Goal: Transaction & Acquisition: Purchase product/service

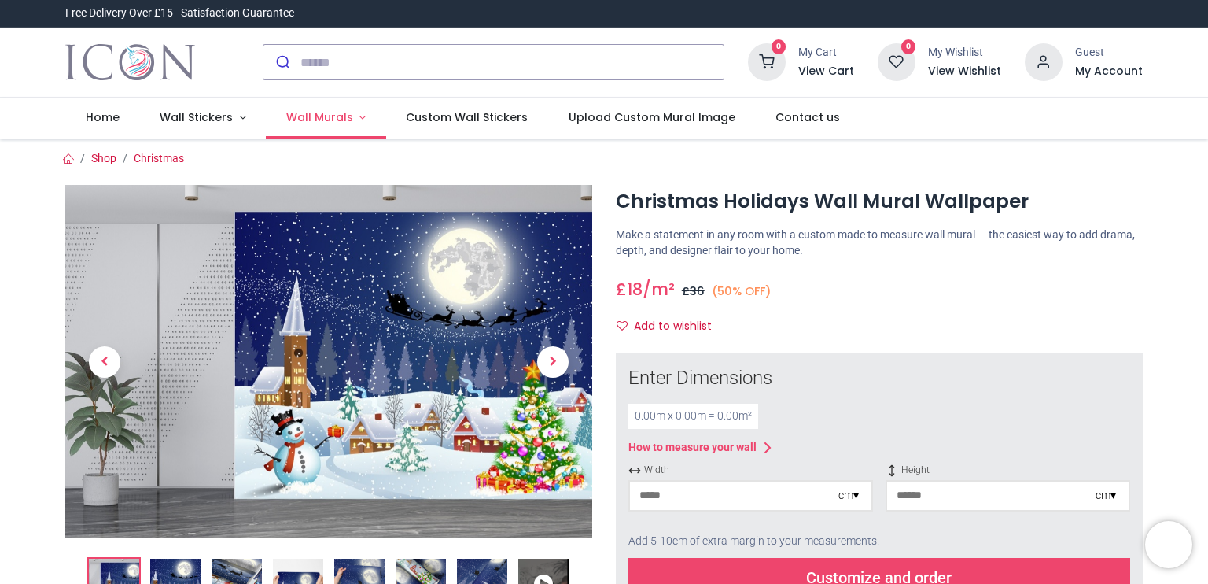
click at [295, 119] on span "Wall Murals" at bounding box center [319, 117] width 67 height 16
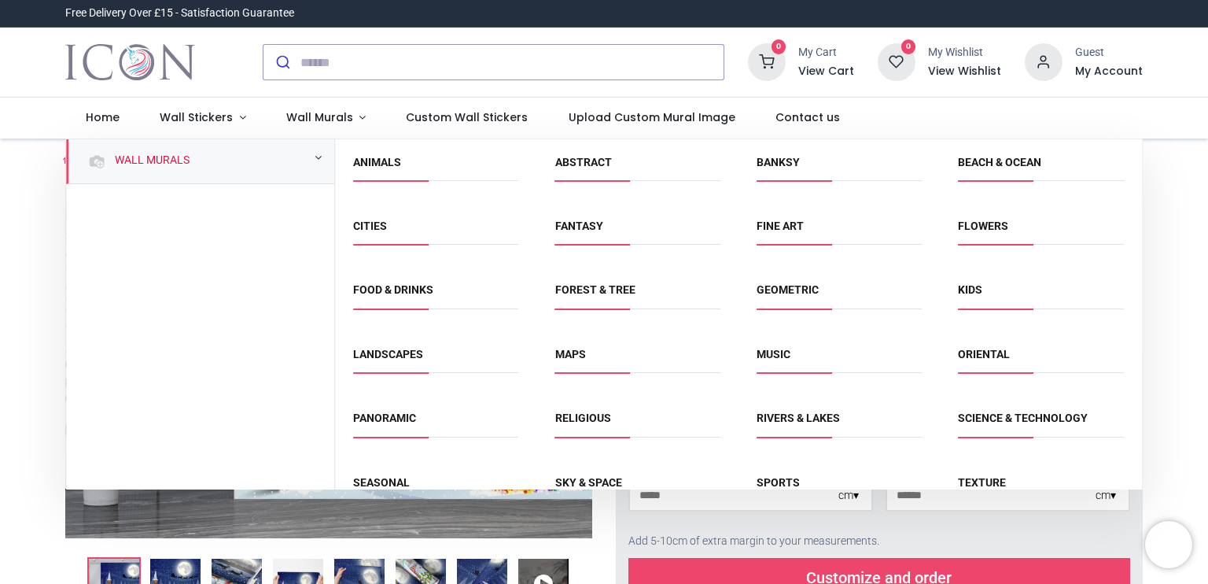
drag, startPoint x: 1145, startPoint y: 197, endPoint x: 1142, endPoint y: 209, distance: 13.0
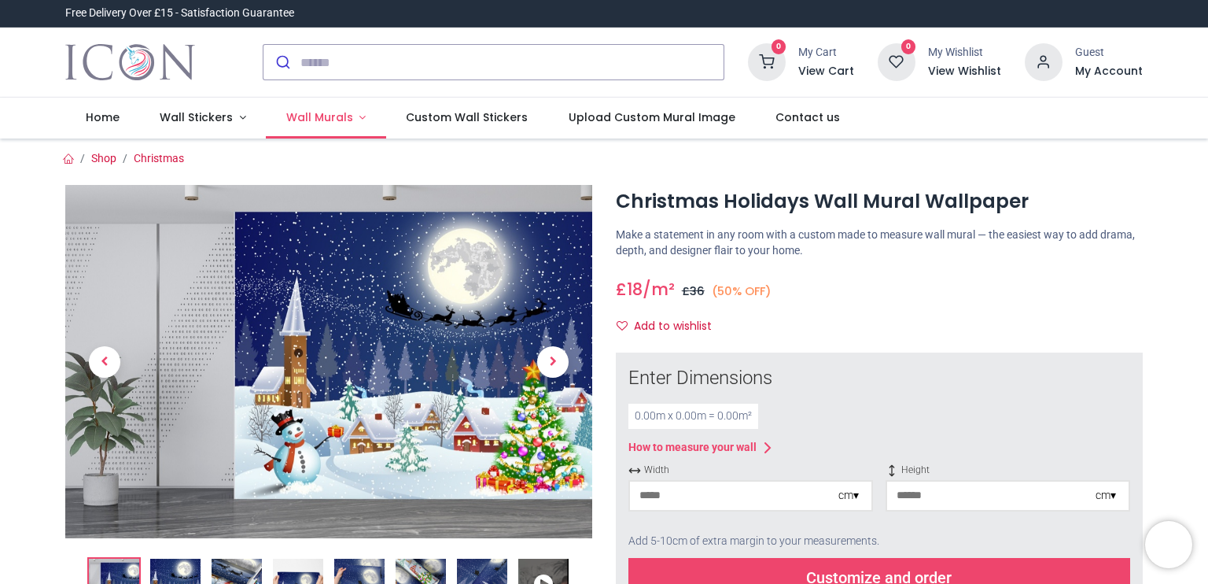
click at [324, 119] on span "Wall Murals" at bounding box center [319, 117] width 67 height 16
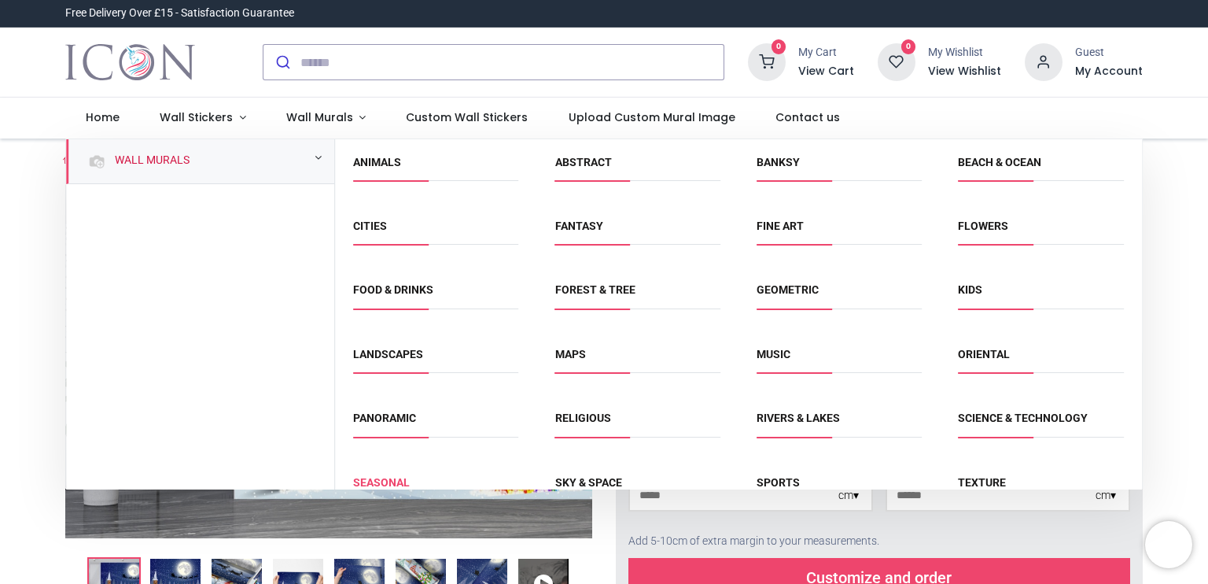
click at [379, 481] on link "Seasonal" at bounding box center [381, 482] width 57 height 13
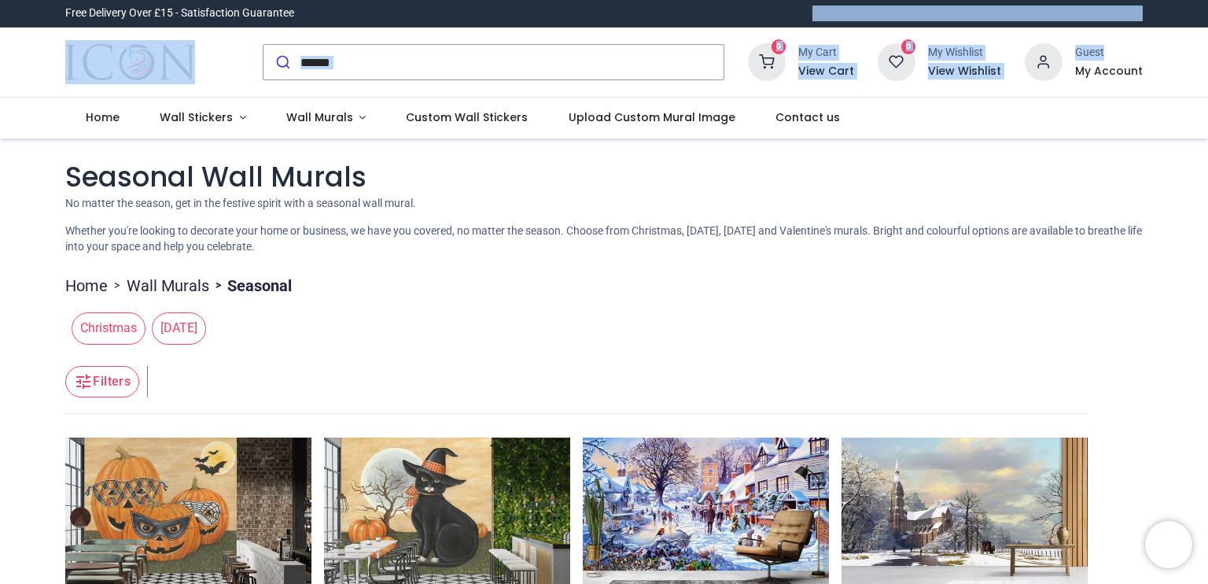
drag, startPoint x: 1205, startPoint y: 20, endPoint x: 1203, endPoint y: 31, distance: 12.0
click at [1203, 31] on header "Free Delivery Over £15 - Satisfaction Guarantee" at bounding box center [604, 69] width 1208 height 138
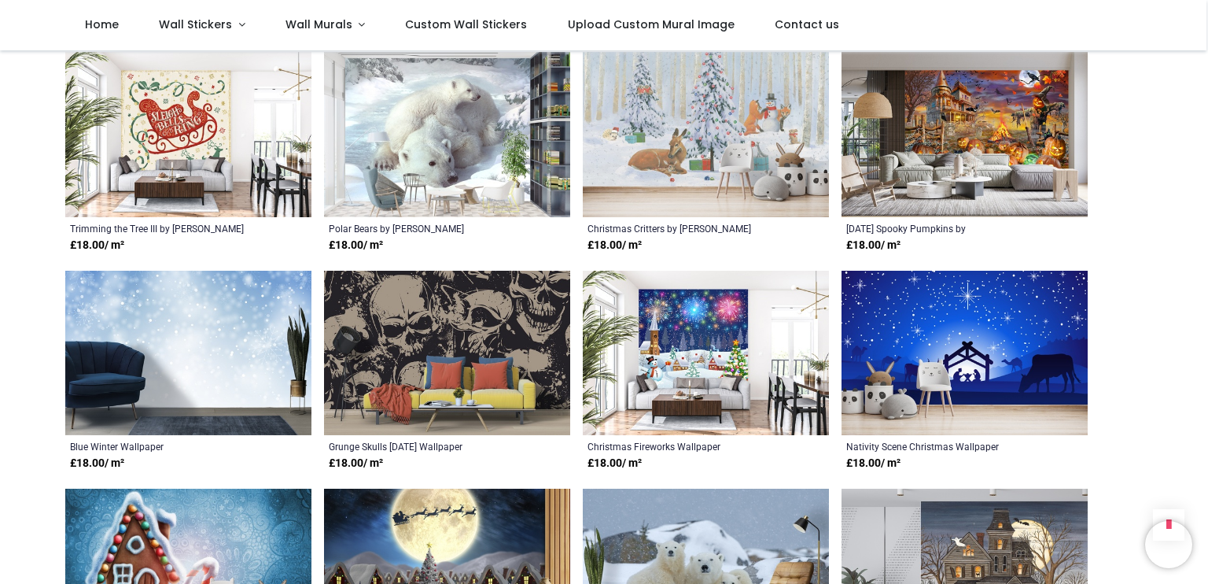
scroll to position [762, 0]
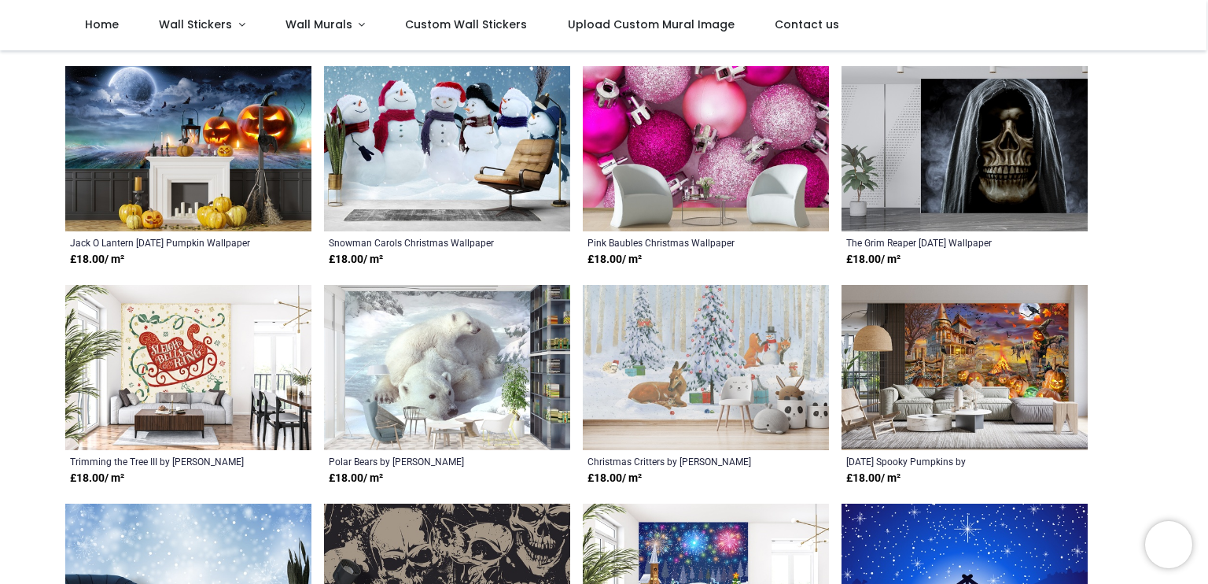
scroll to position [215, 0]
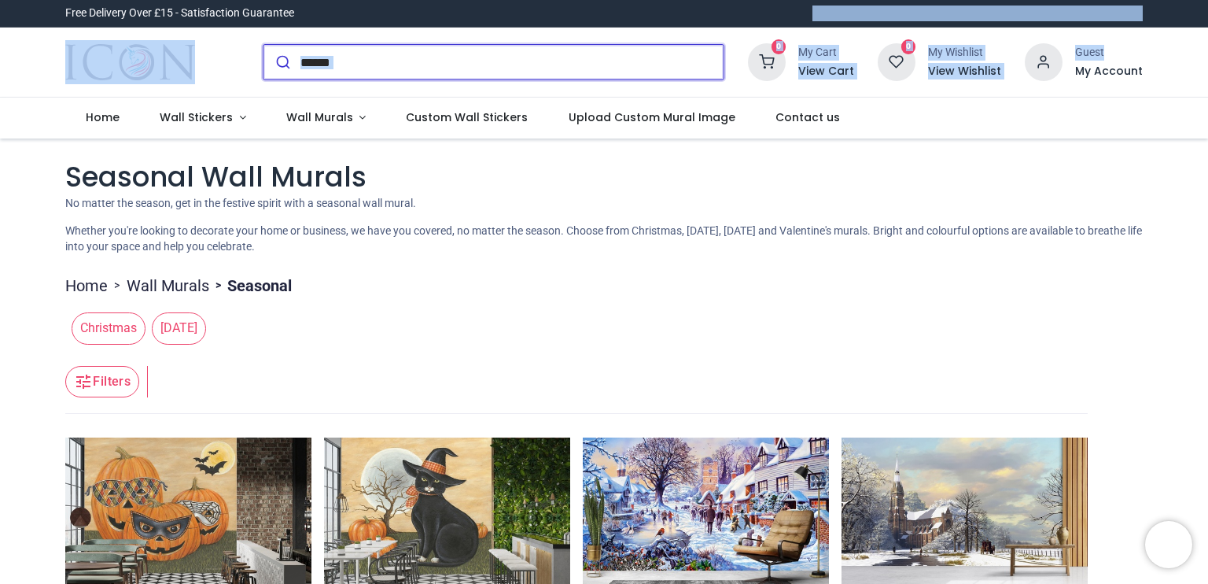
click at [300, 54] on input "search" at bounding box center [511, 62] width 423 height 35
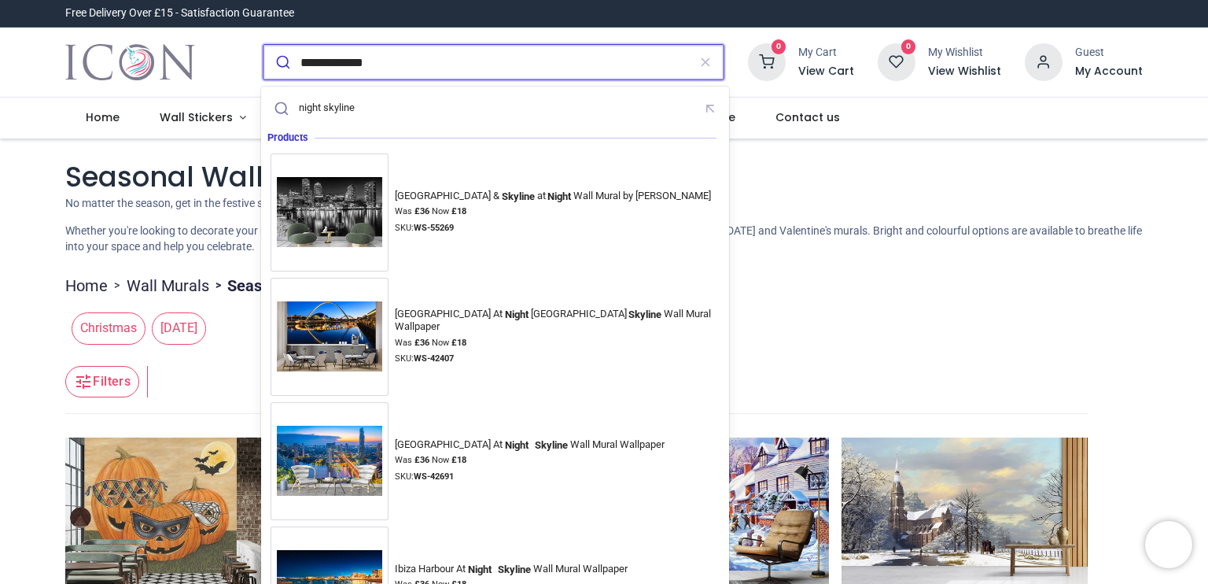
click at [263, 45] on button "submit" at bounding box center [281, 62] width 37 height 35
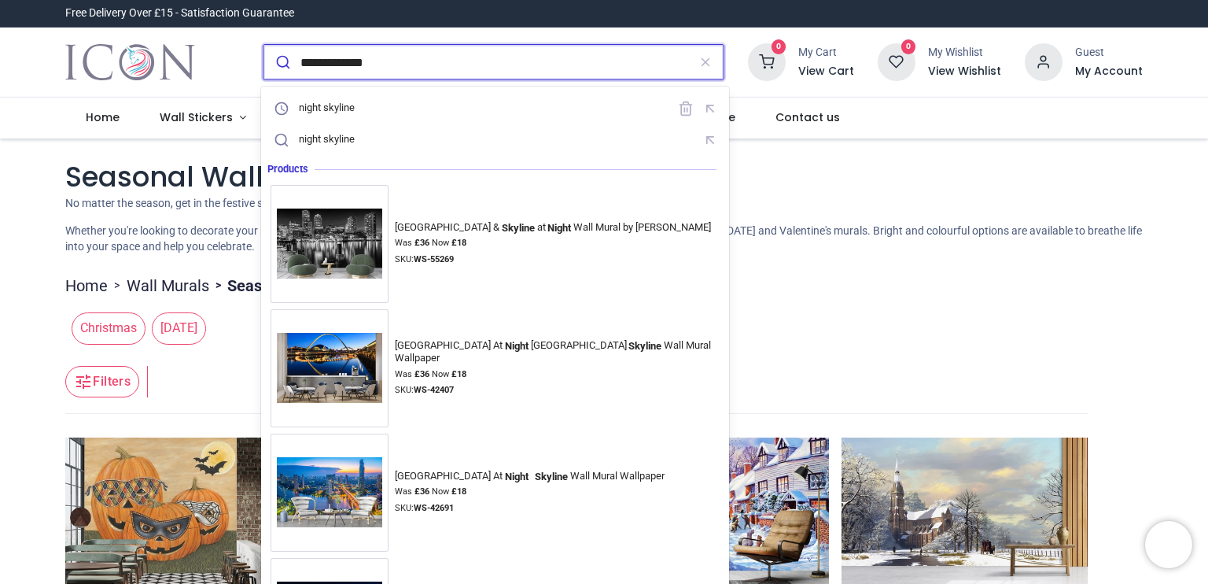
click at [330, 63] on input "**********" at bounding box center [494, 62] width 388 height 35
click at [326, 64] on input "**********" at bounding box center [494, 62] width 388 height 35
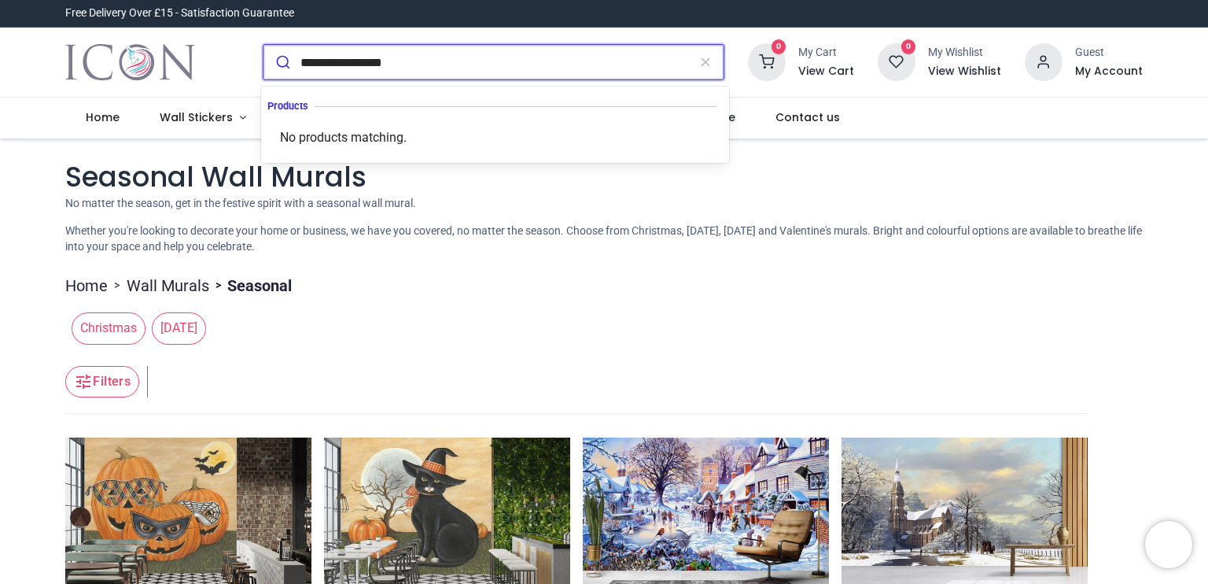
drag, startPoint x: 371, startPoint y: 61, endPoint x: 470, endPoint y: 56, distance: 99.2
click at [470, 56] on input "**********" at bounding box center [494, 62] width 388 height 35
type input "**********"
click at [263, 45] on button "submit" at bounding box center [281, 62] width 37 height 35
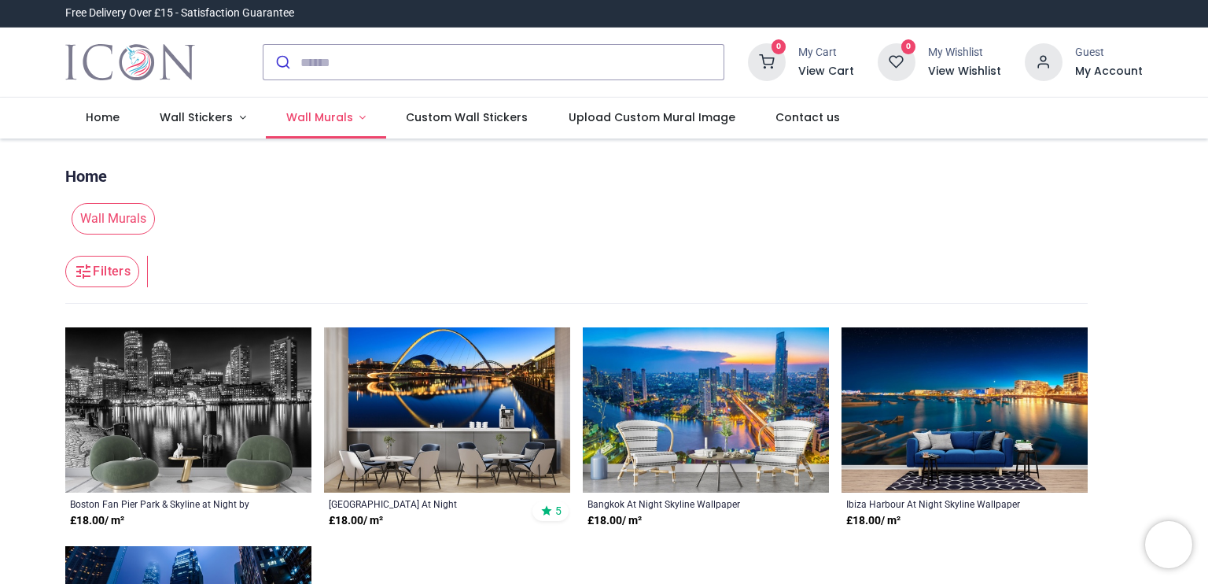
scroll to position [2, 0]
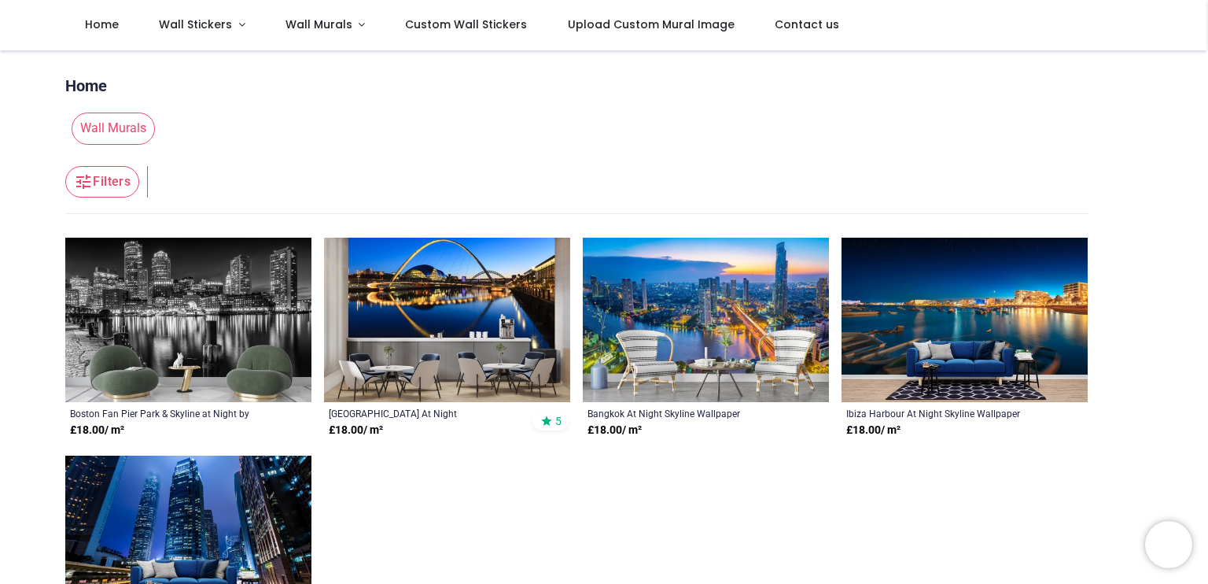
click at [88, 179] on icon "button" at bounding box center [83, 181] width 19 height 19
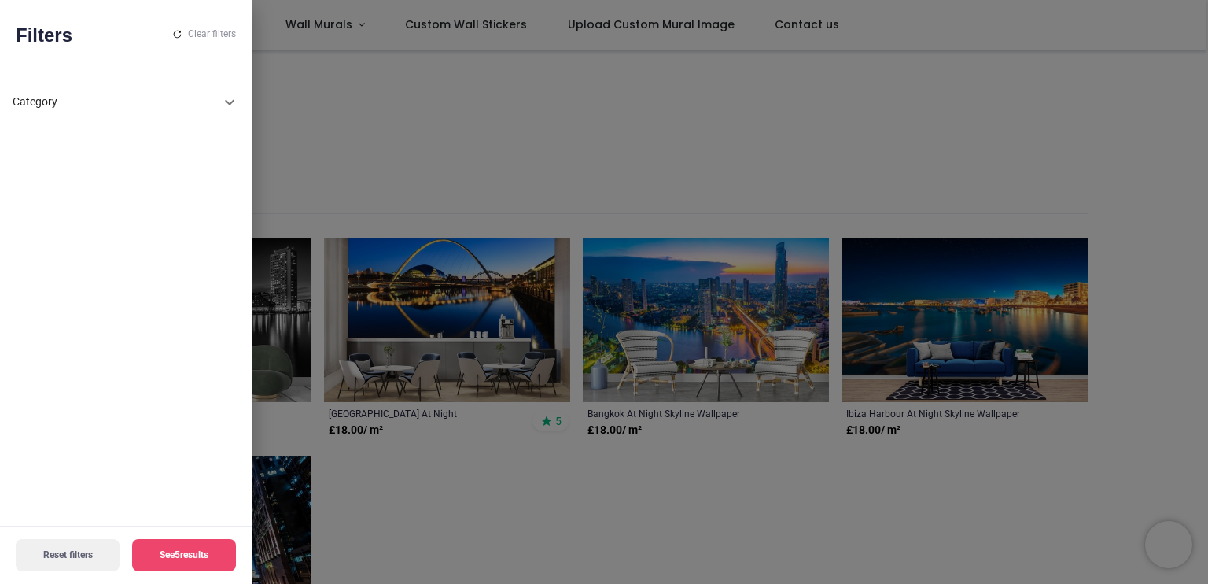
click at [228, 102] on icon at bounding box center [229, 103] width 9 height 6
click at [228, 102] on icon at bounding box center [229, 108] width 19 height 19
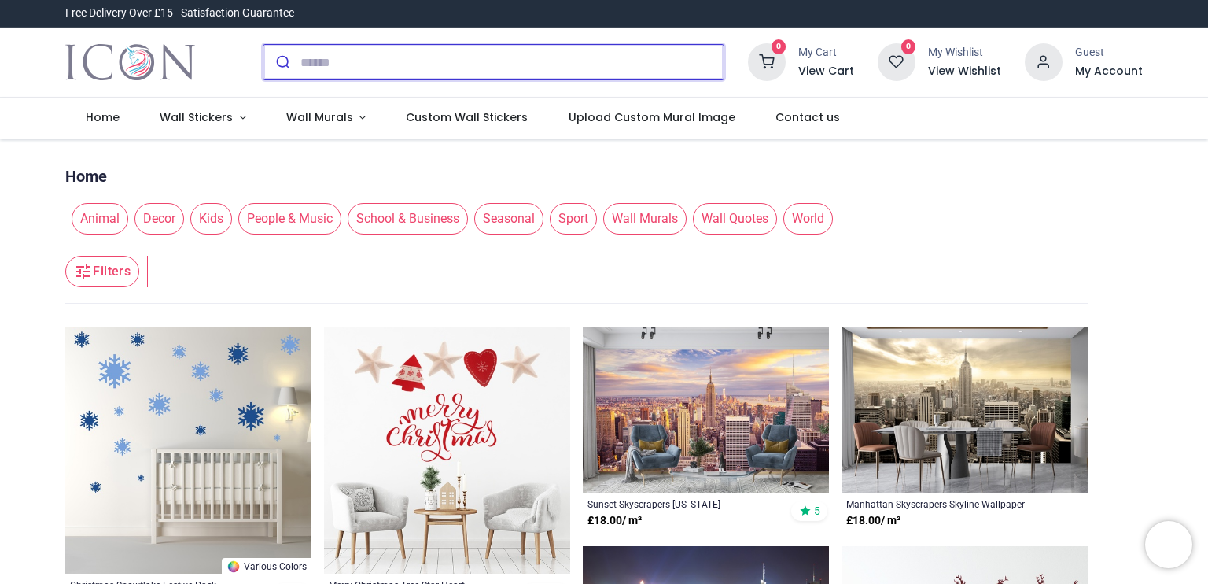
click at [300, 54] on input "search" at bounding box center [511, 62] width 423 height 35
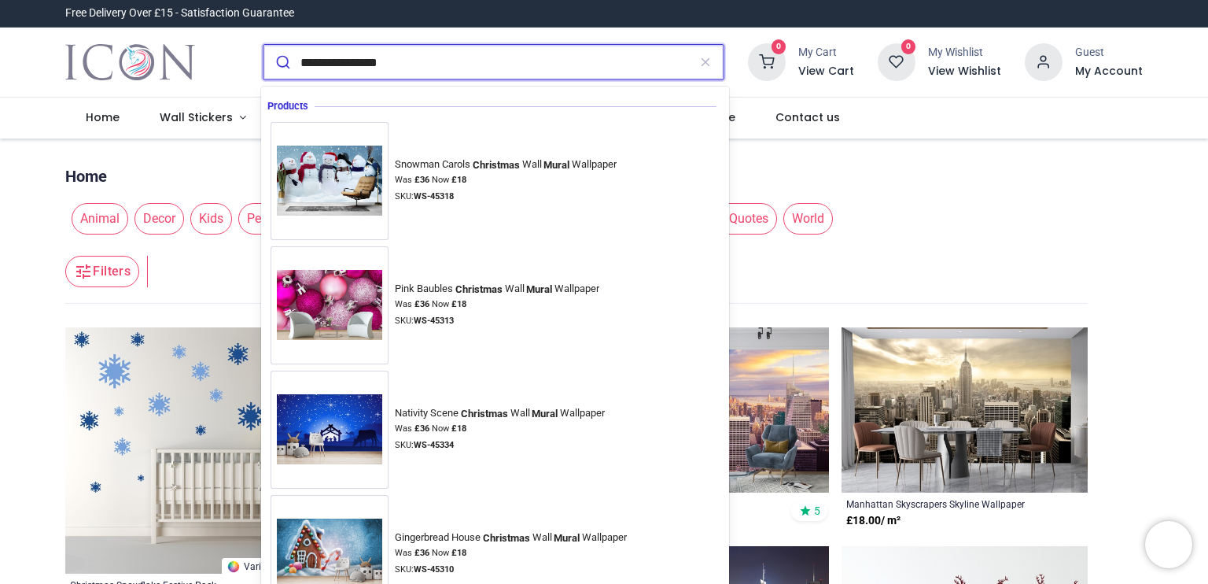
type input "**********"
click at [263, 45] on button "submit" at bounding box center [281, 62] width 37 height 35
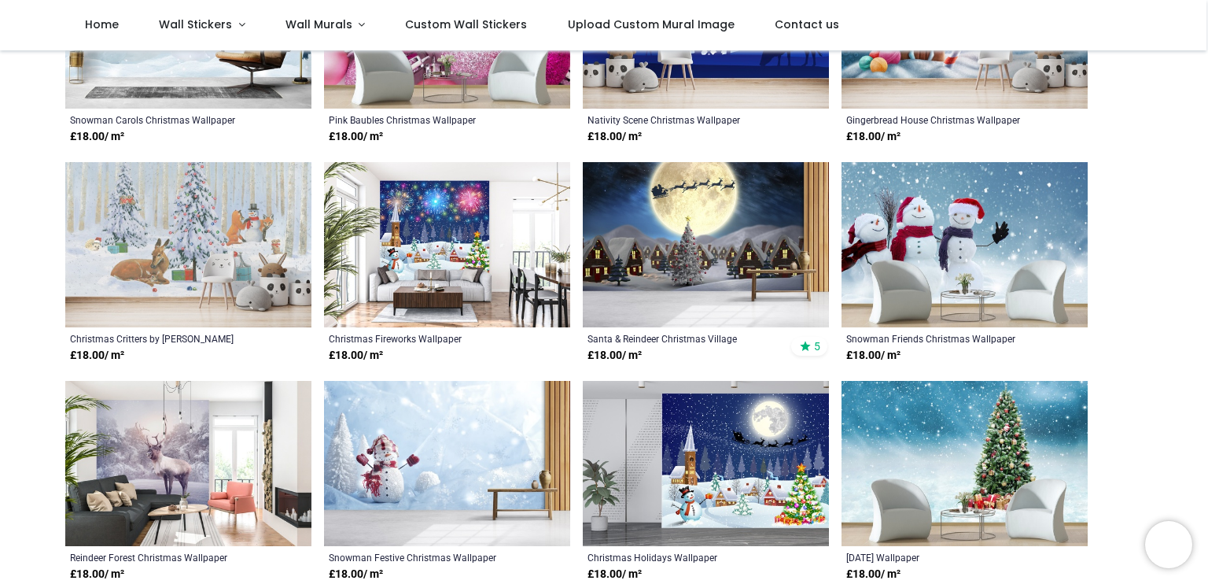
scroll to position [326, 0]
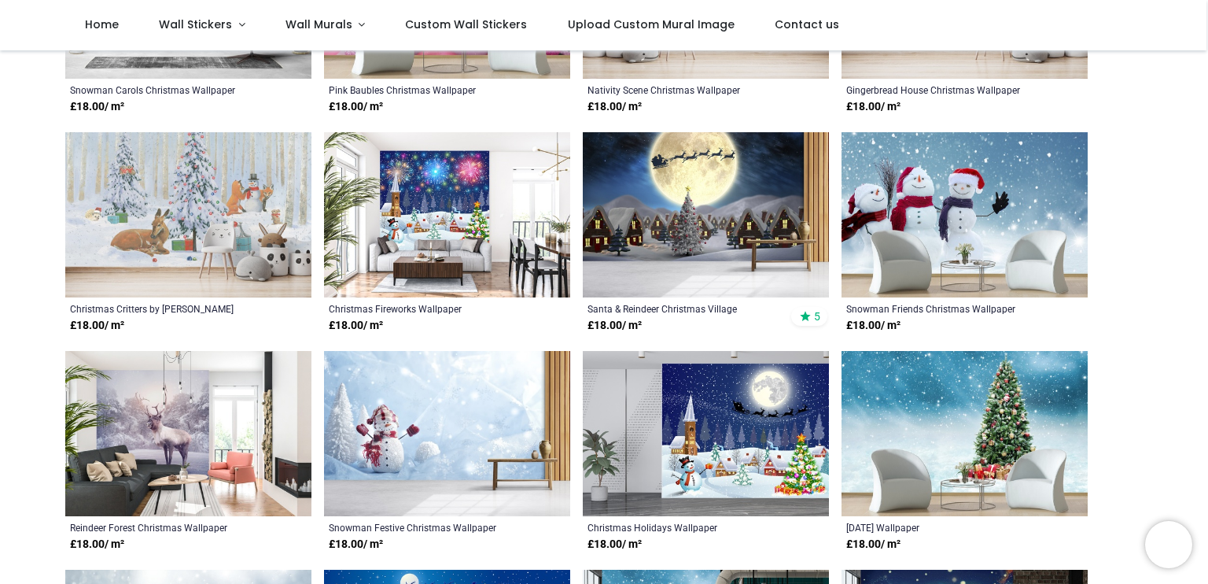
click at [715, 216] on img at bounding box center [706, 214] width 246 height 165
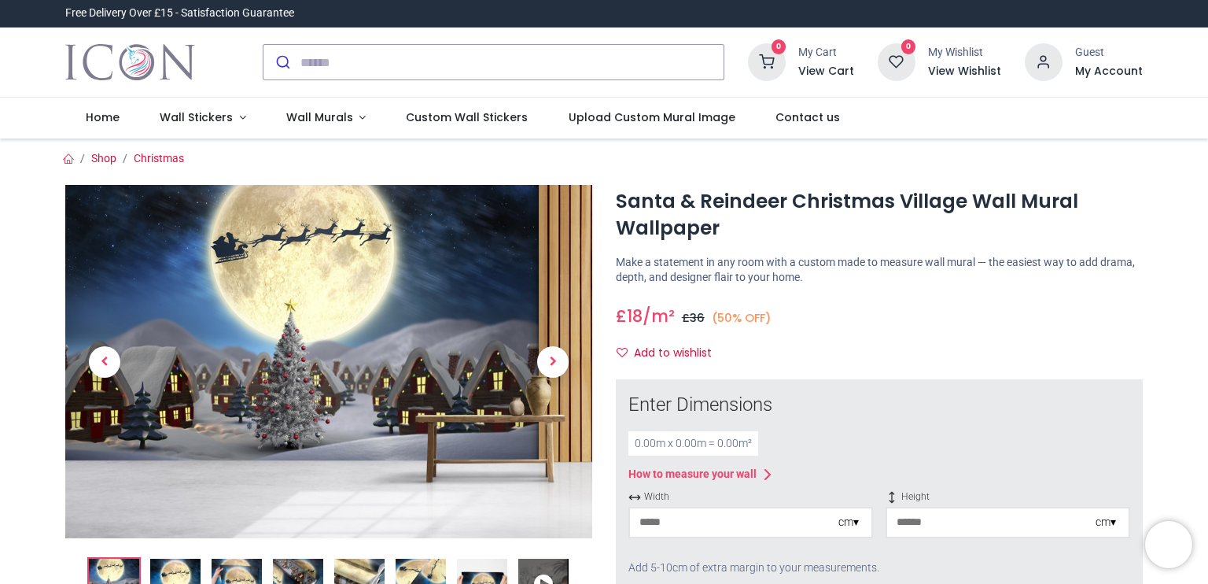
click at [853, 522] on div "cm ▾" at bounding box center [848, 522] width 20 height 16
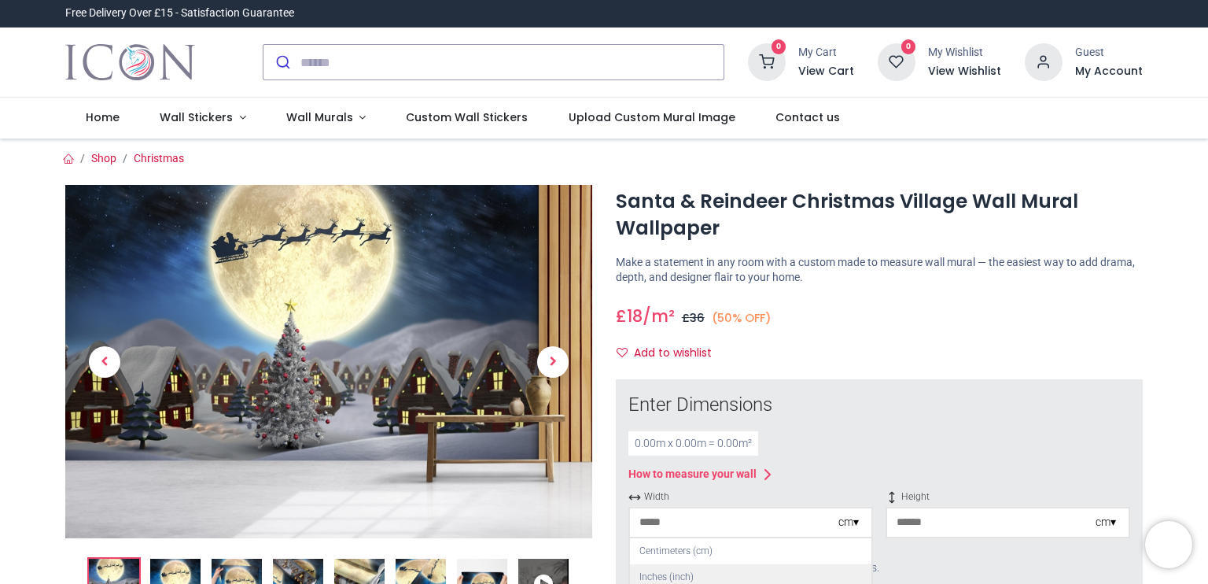
click at [681, 573] on div "Inches (inch)" at bounding box center [750, 577] width 241 height 26
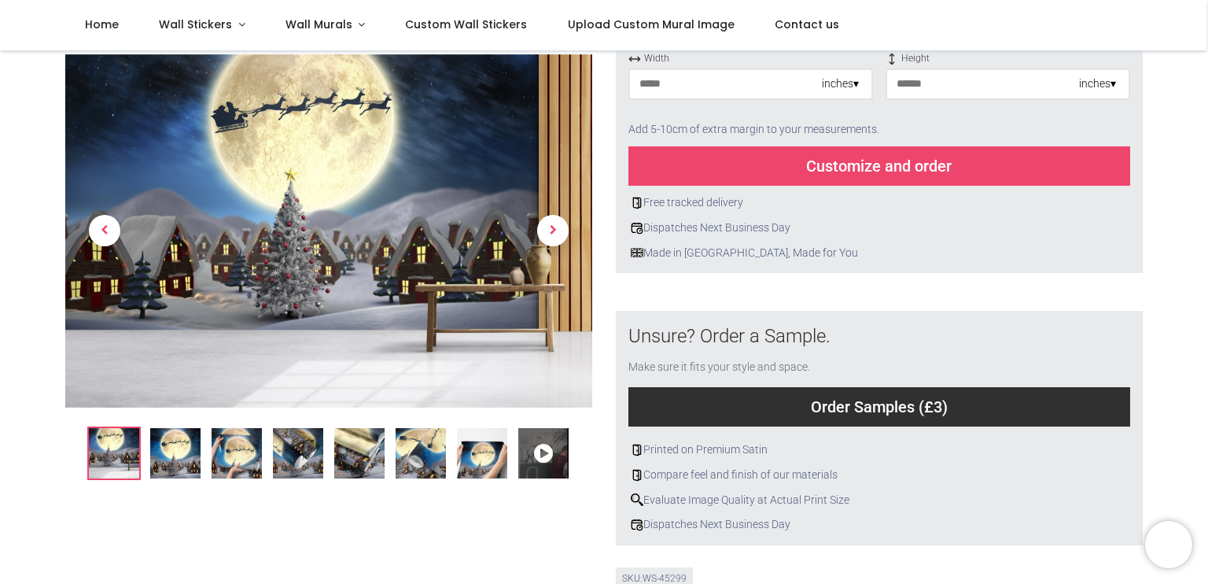
scroll to position [358, 0]
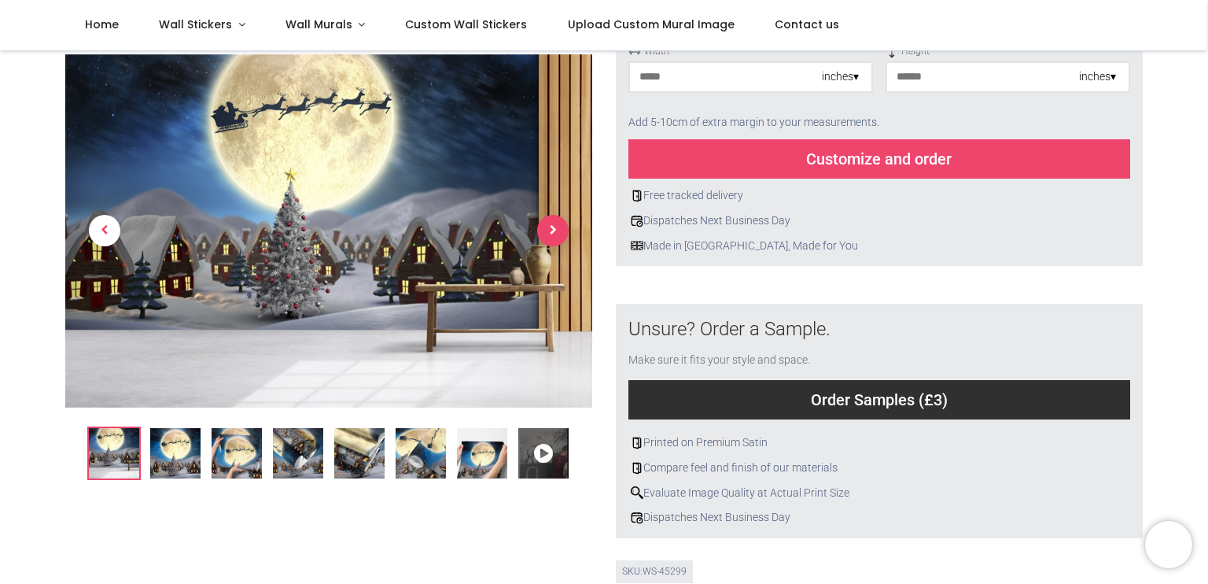
click at [546, 227] on span "Next" at bounding box center [552, 231] width 31 height 31
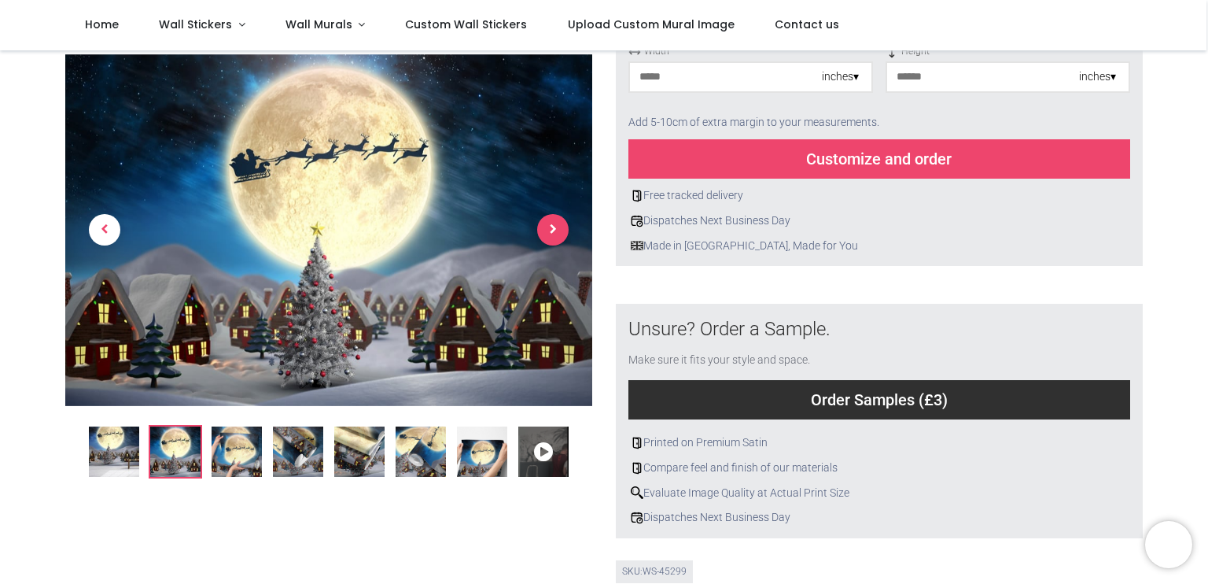
click at [546, 227] on span "Next" at bounding box center [552, 230] width 31 height 31
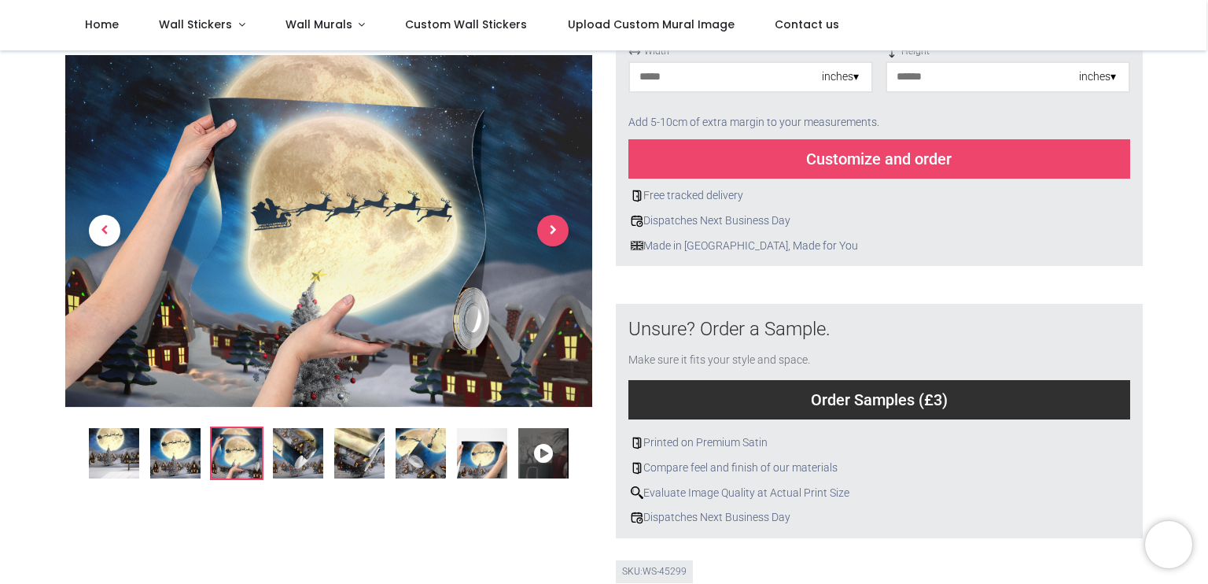
click at [546, 227] on span "Next" at bounding box center [552, 231] width 31 height 31
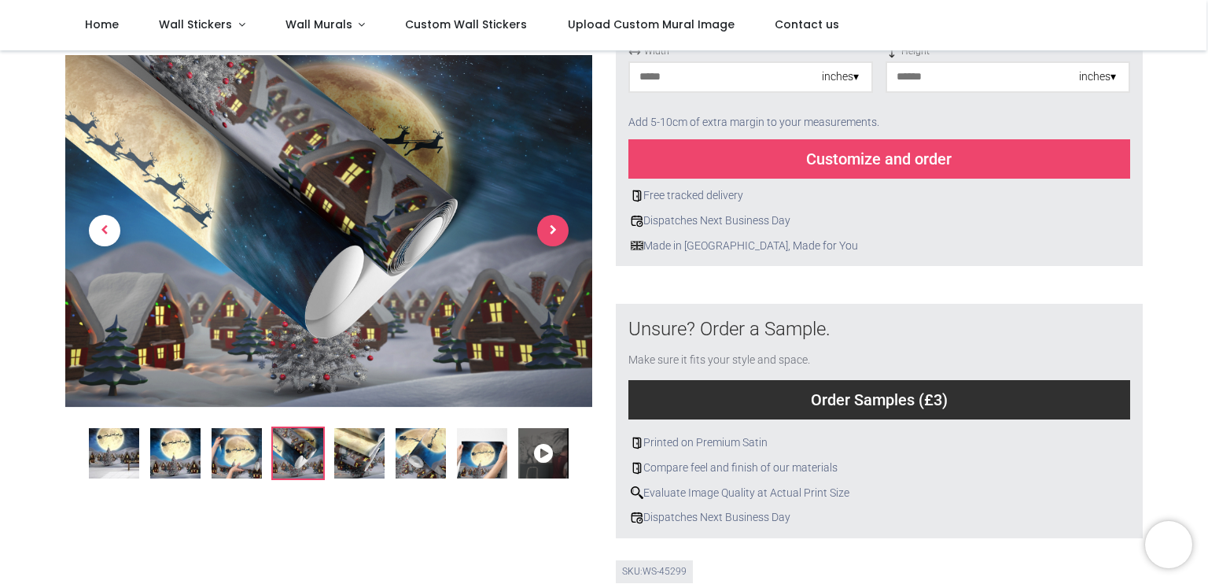
click at [546, 227] on span "Next" at bounding box center [552, 231] width 31 height 31
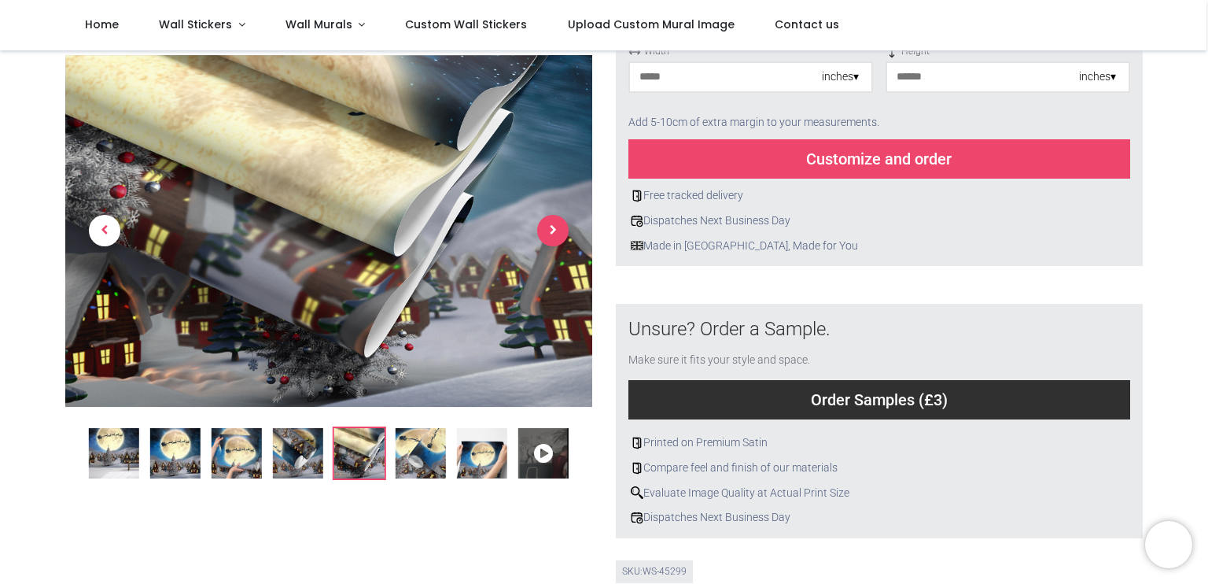
click at [546, 227] on span "Next" at bounding box center [552, 231] width 31 height 31
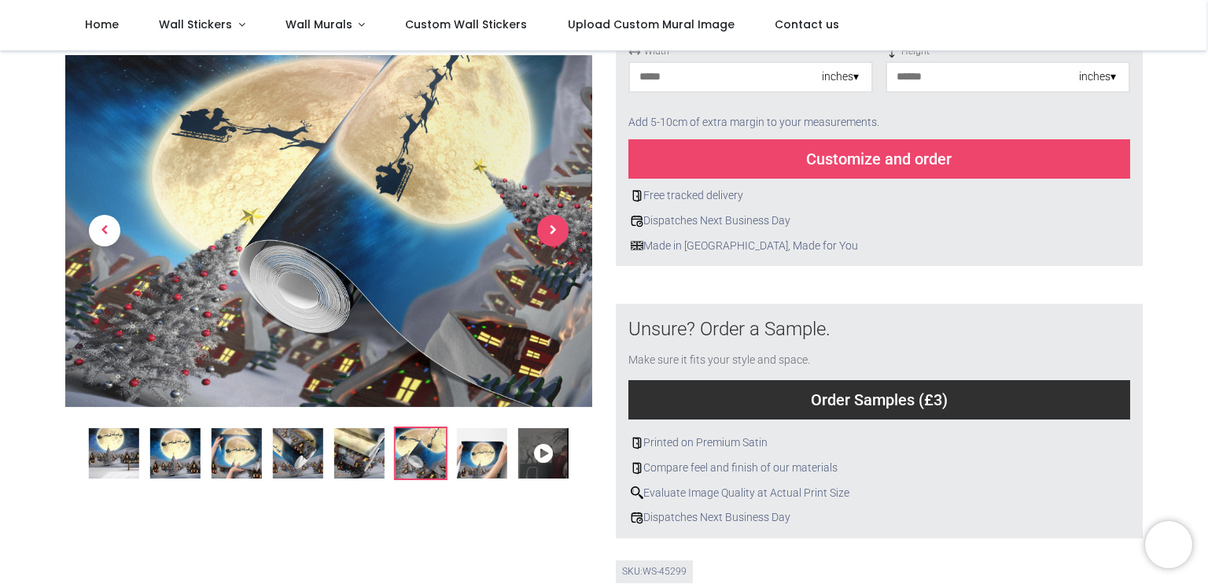
click at [546, 227] on span "Next" at bounding box center [552, 231] width 31 height 31
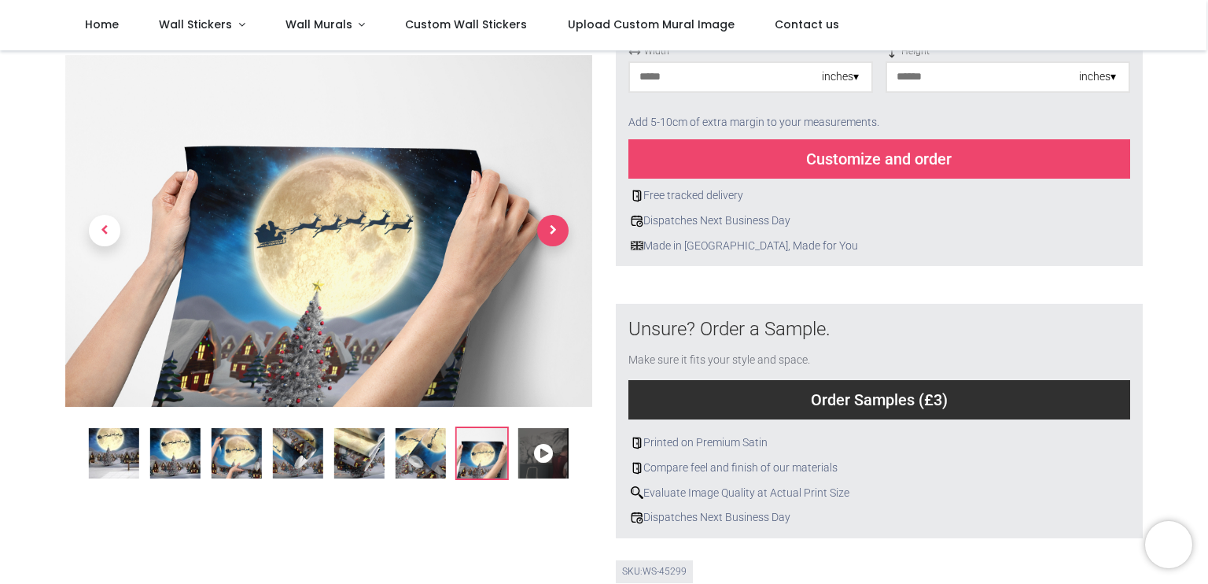
click at [546, 227] on span "Next" at bounding box center [552, 231] width 31 height 31
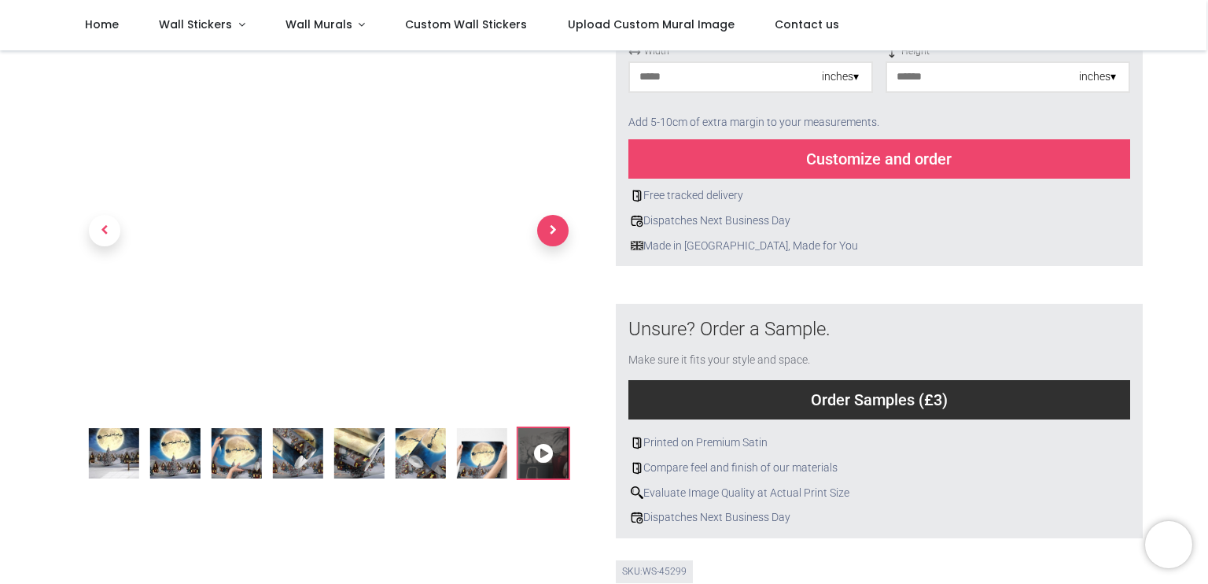
click at [546, 227] on span "Next" at bounding box center [552, 231] width 31 height 31
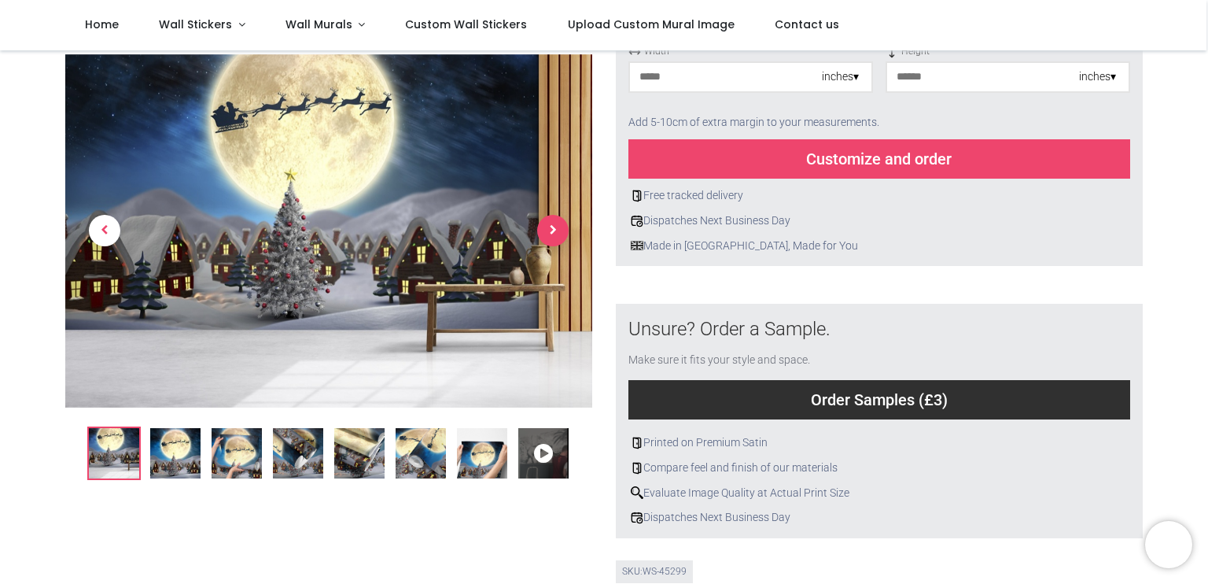
click at [546, 227] on span "Next" at bounding box center [552, 231] width 31 height 31
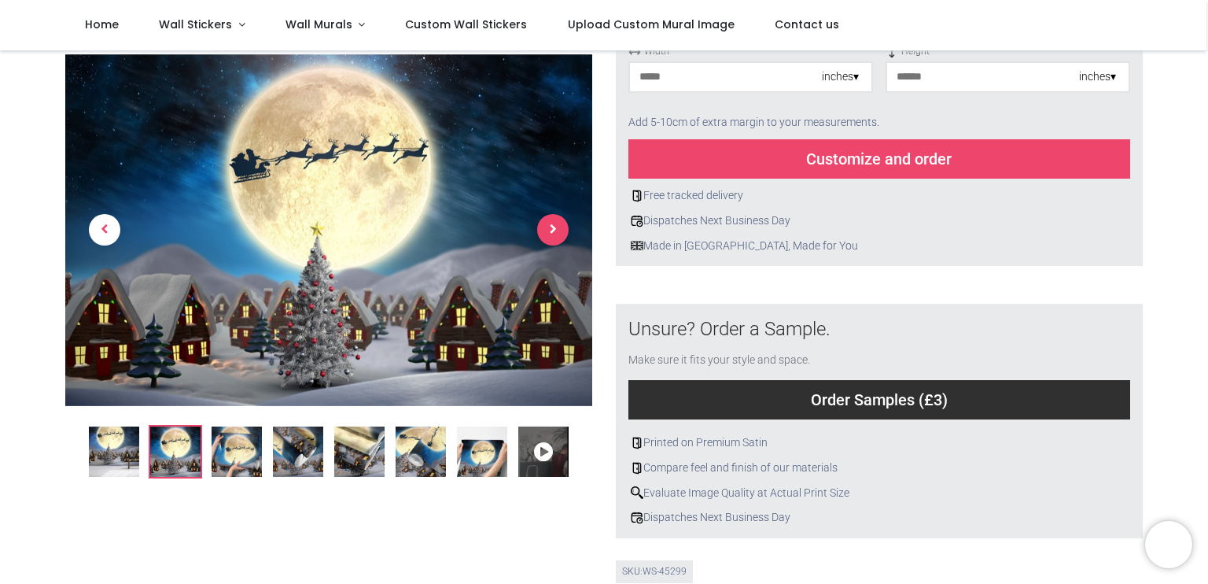
click at [546, 227] on span "Next" at bounding box center [552, 230] width 31 height 31
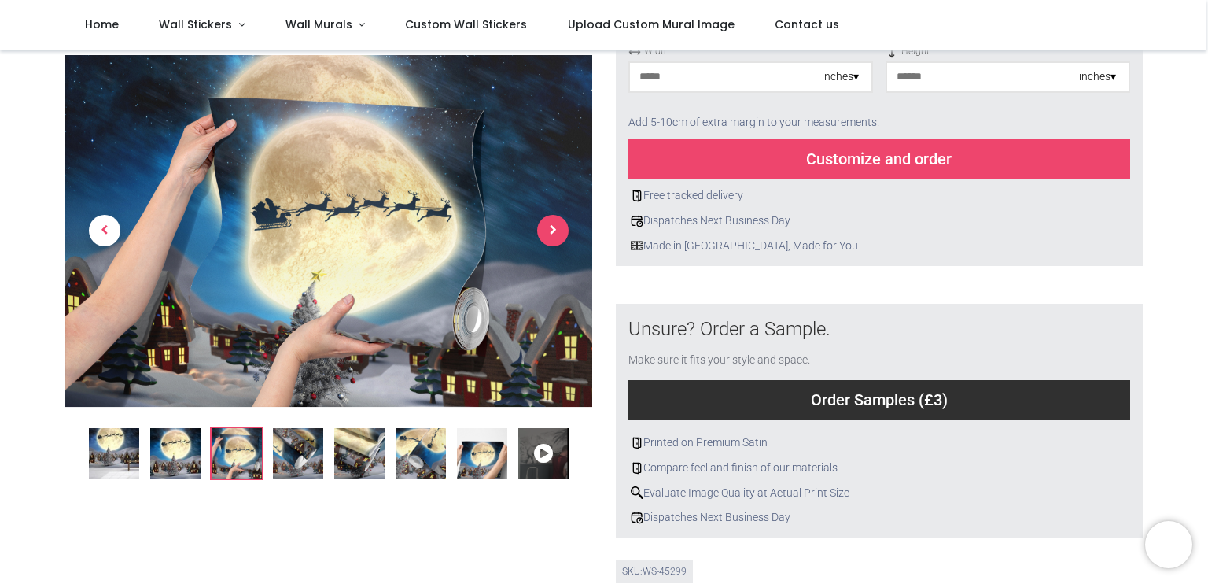
click at [546, 227] on span "Next" at bounding box center [552, 231] width 31 height 31
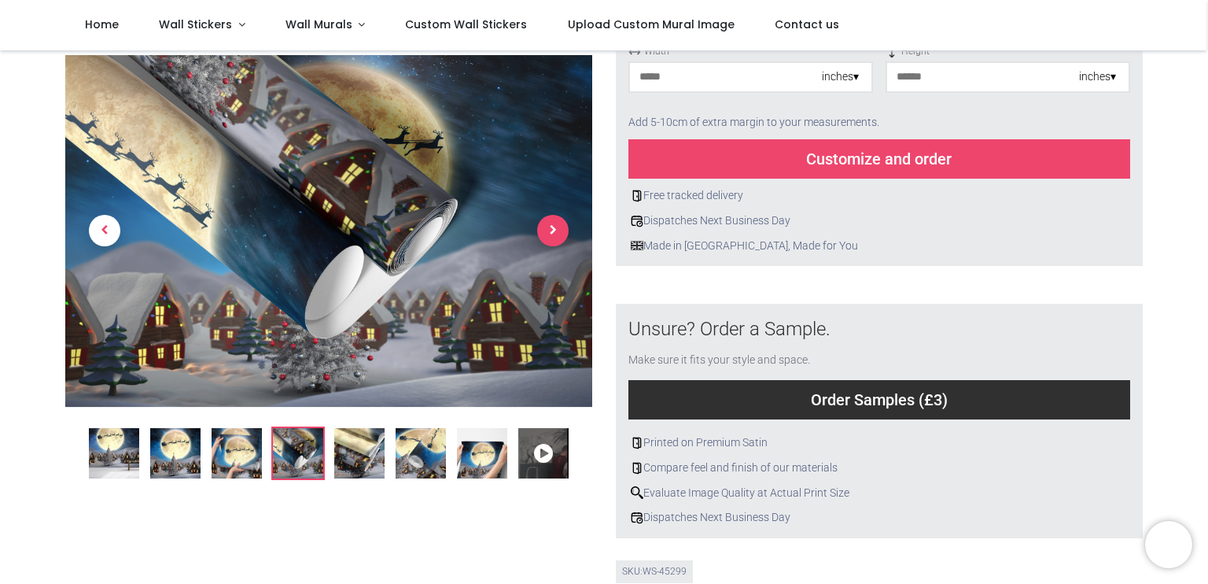
click at [546, 227] on span "Next" at bounding box center [552, 231] width 31 height 31
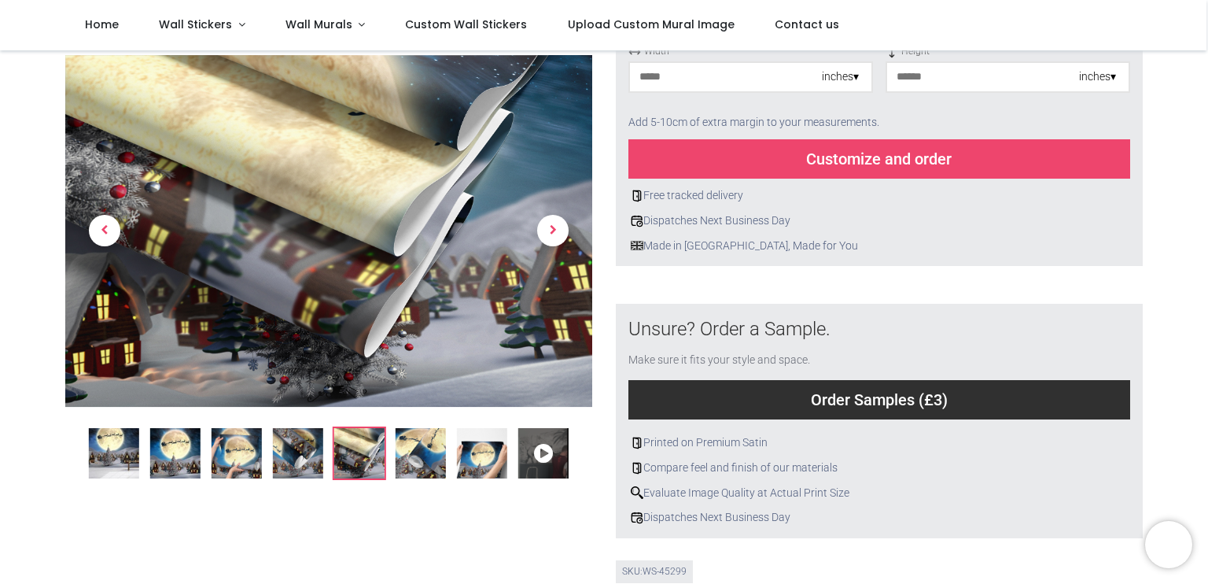
click at [853, 76] on div "inches ▾" at bounding box center [840, 77] width 37 height 16
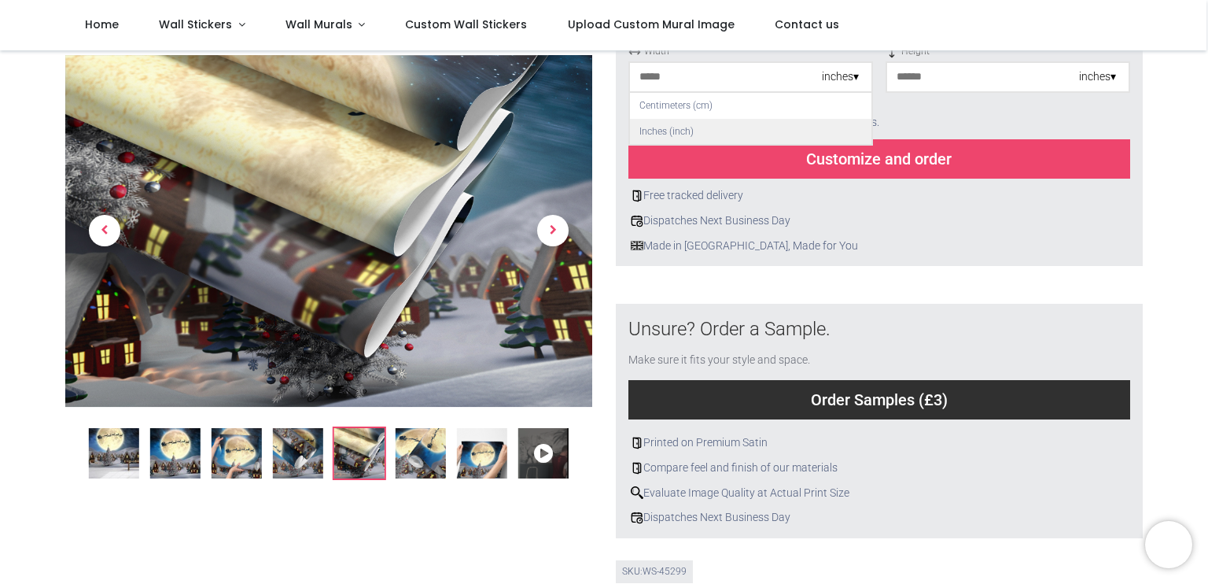
click at [671, 133] on div "Inches (inch)" at bounding box center [750, 132] width 241 height 26
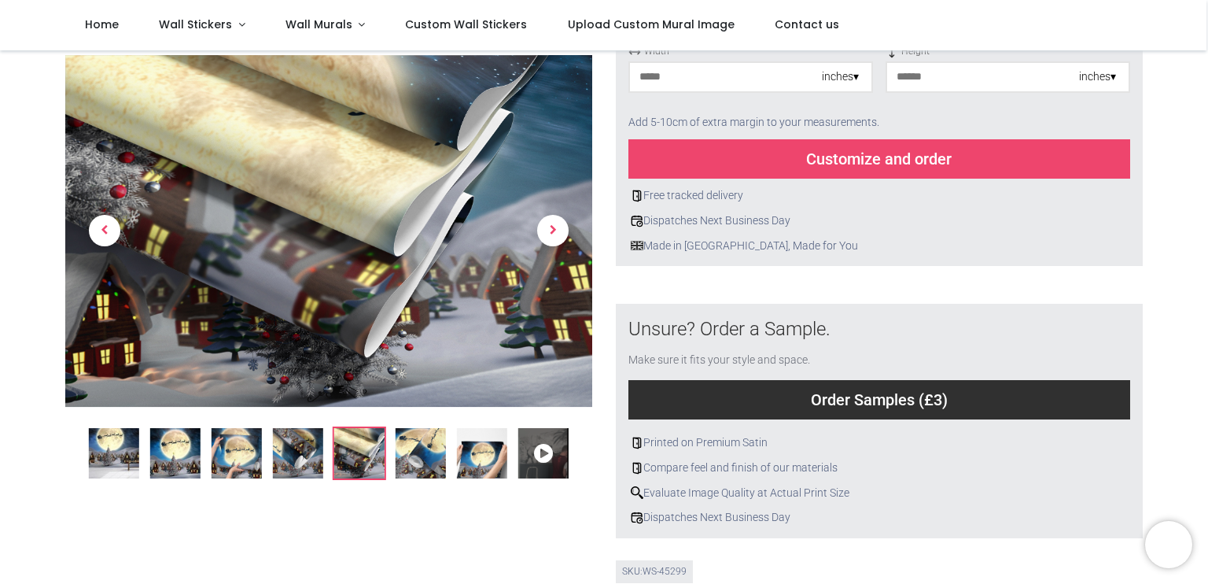
click at [654, 76] on input "number" at bounding box center [726, 77] width 192 height 28
click at [663, 78] on input "number" at bounding box center [726, 77] width 192 height 28
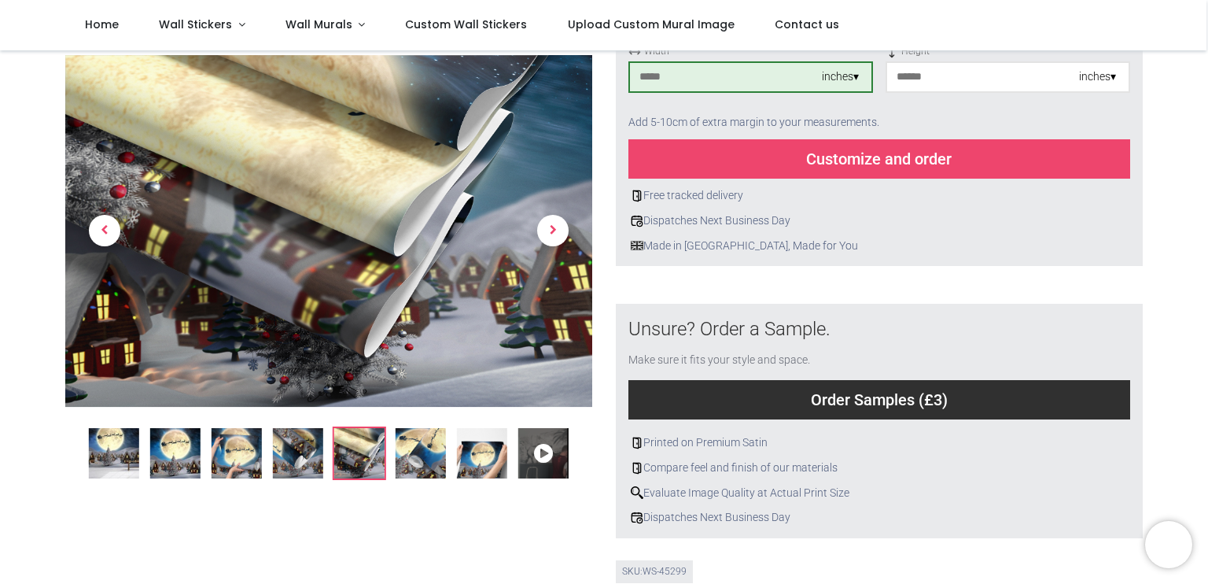
type input "***"
click at [894, 76] on input "number" at bounding box center [983, 77] width 192 height 28
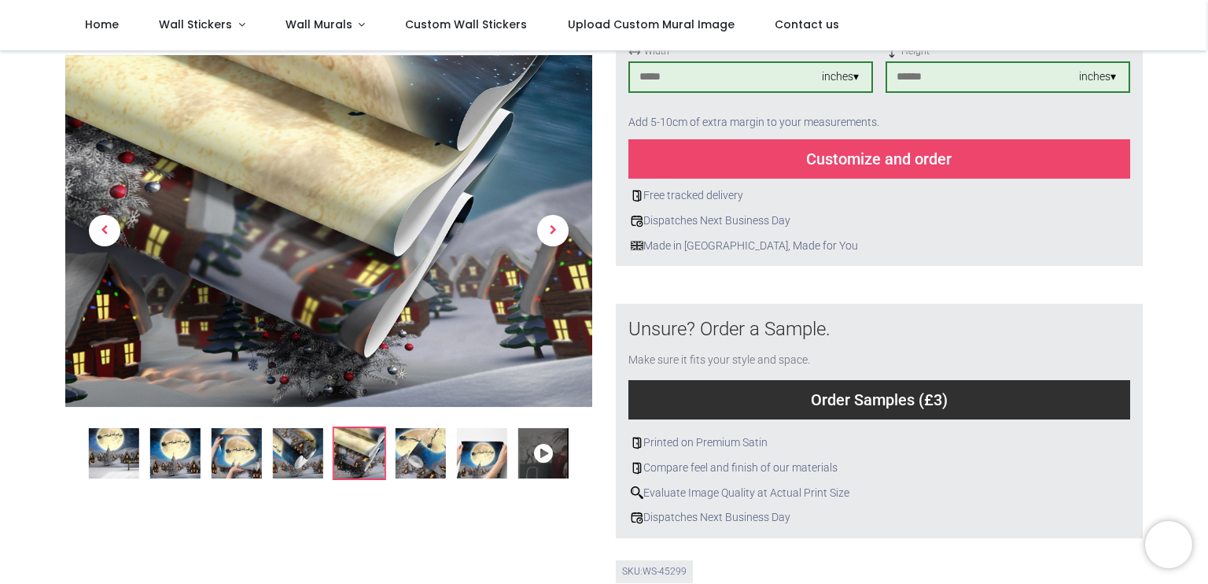
type input "***"
drag, startPoint x: 1205, startPoint y: 125, endPoint x: 1206, endPoint y: 109, distance: 15.8
click at [1206, 109] on div "Login • Register Home Wall Stickers" at bounding box center [604, 292] width 1208 height 584
click at [892, 161] on div "Customize and order" at bounding box center [879, 158] width 502 height 39
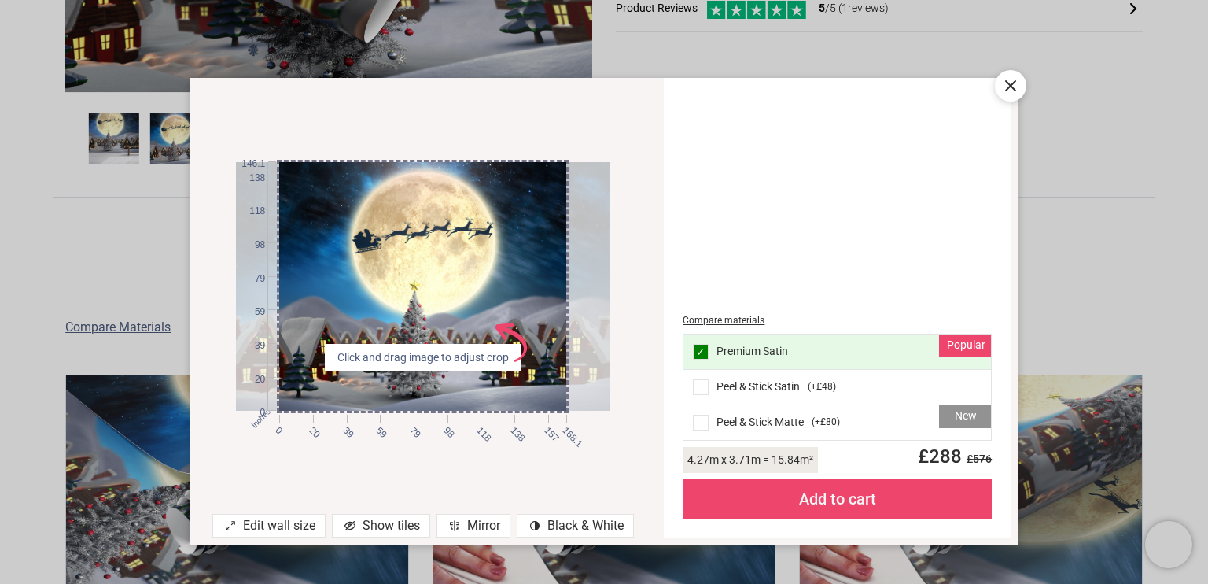
click at [1008, 83] on icon at bounding box center [1010, 85] width 9 height 9
